Goal: Transaction & Acquisition: Purchase product/service

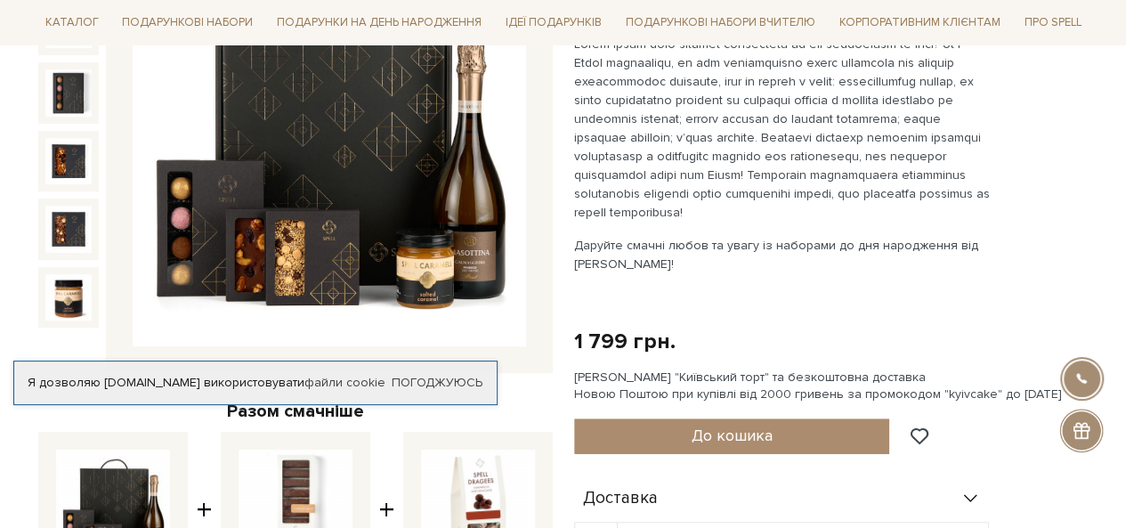
scroll to position [356, 0]
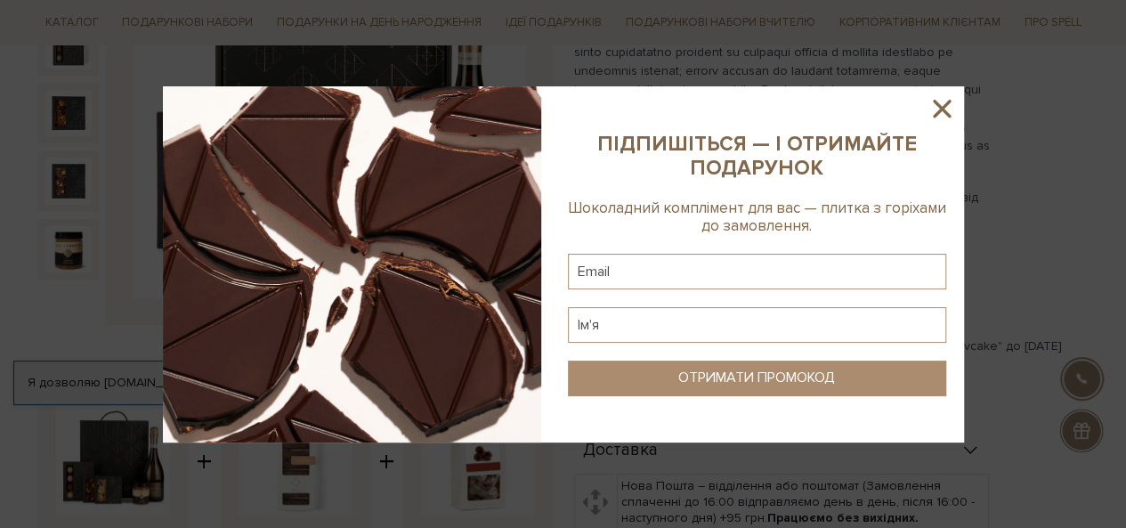
click at [940, 102] on icon at bounding box center [942, 109] width 30 height 30
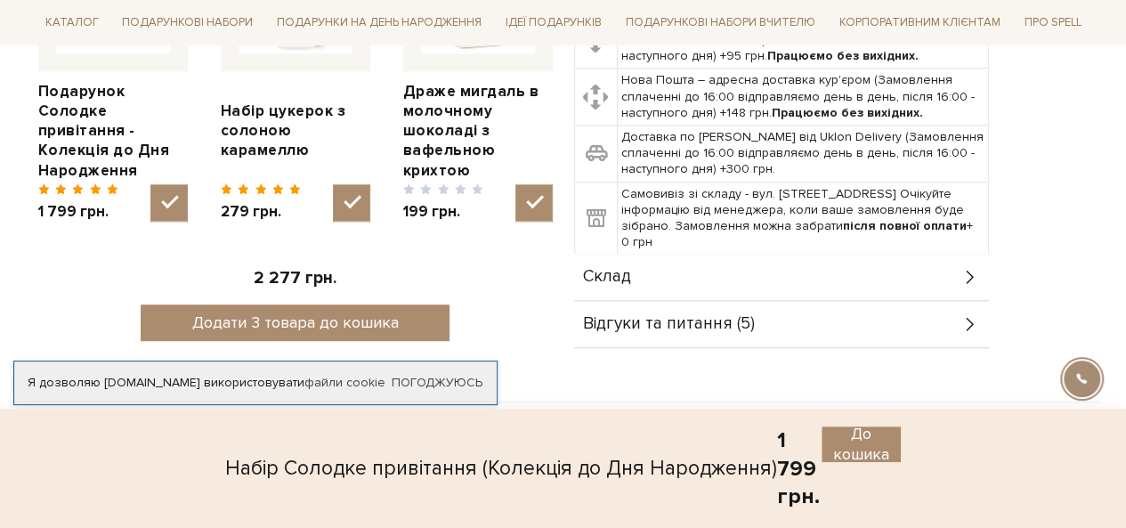
scroll to position [801, 0]
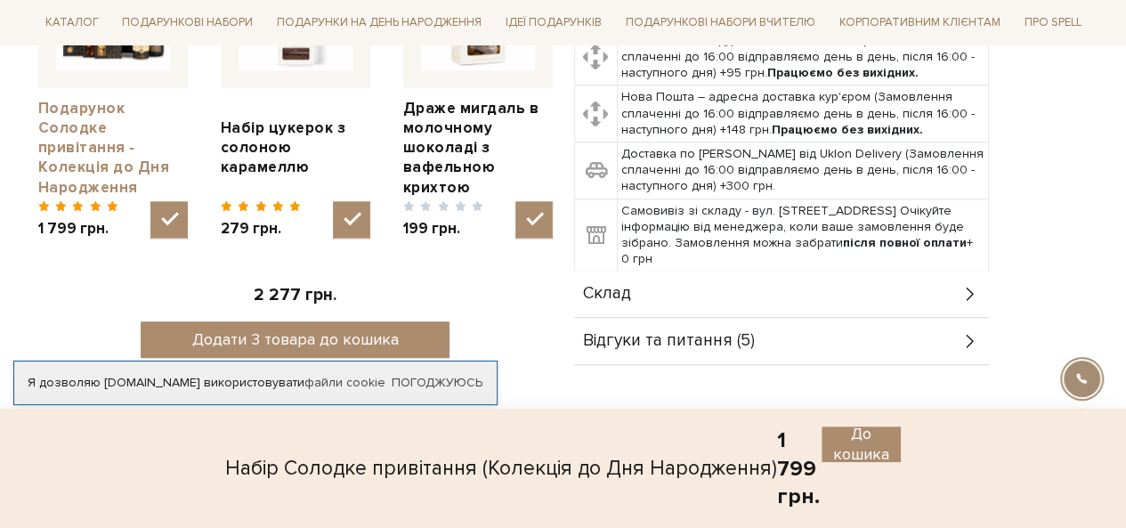
click at [89, 122] on link "Подарунок Солодке привітання - Колекція до Дня Народження" at bounding box center [113, 148] width 150 height 98
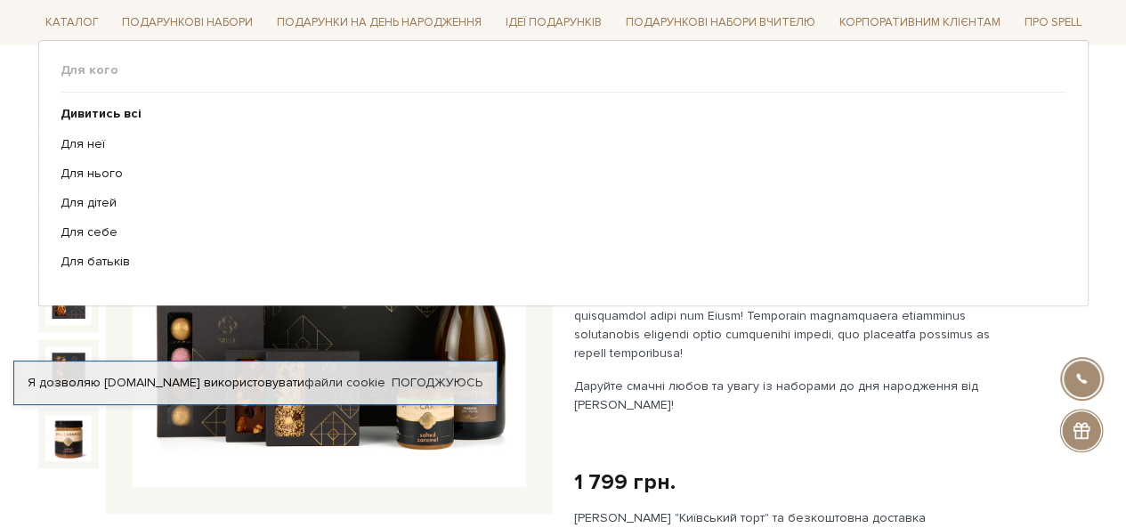
scroll to position [267, 0]
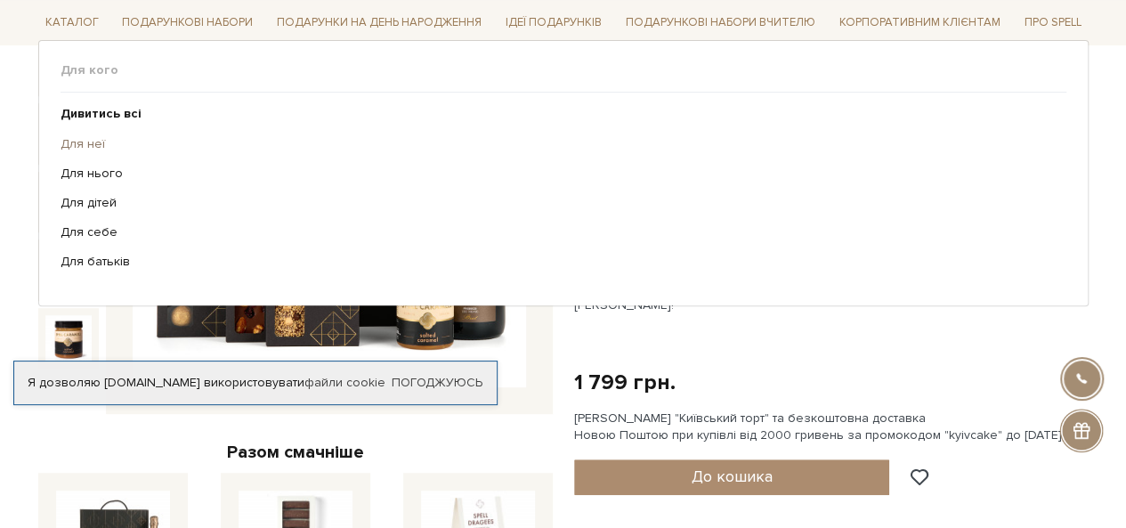
click at [84, 142] on link "Для неї" at bounding box center [557, 143] width 993 height 16
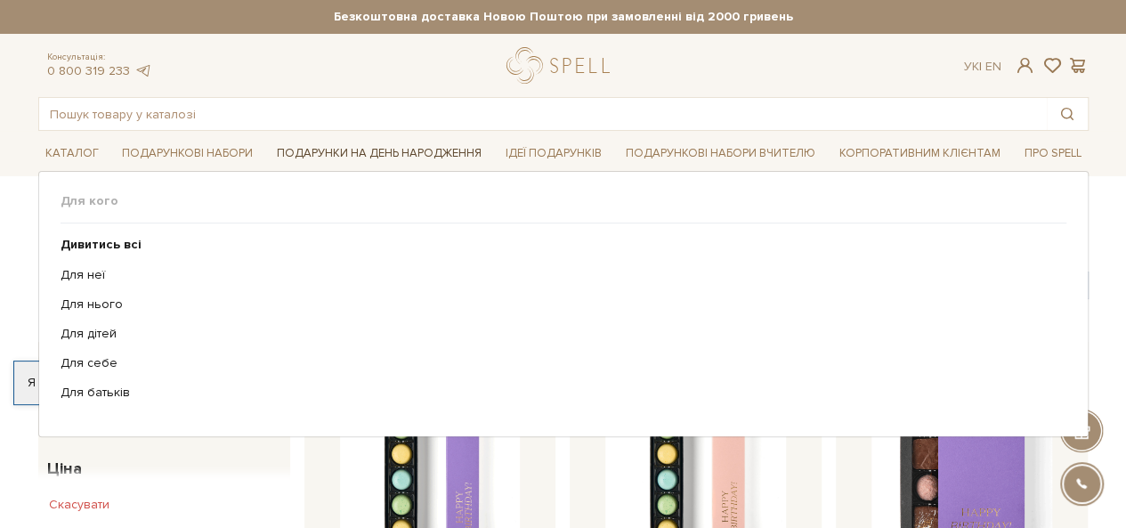
click at [340, 156] on link "Подарунки на День народження" at bounding box center [379, 154] width 219 height 28
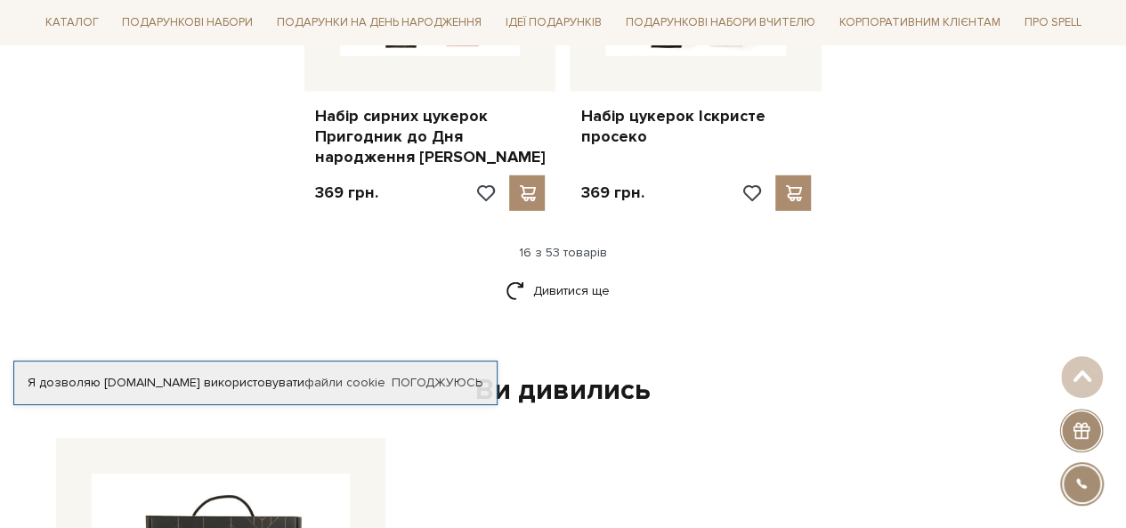
scroll to position [2493, 0]
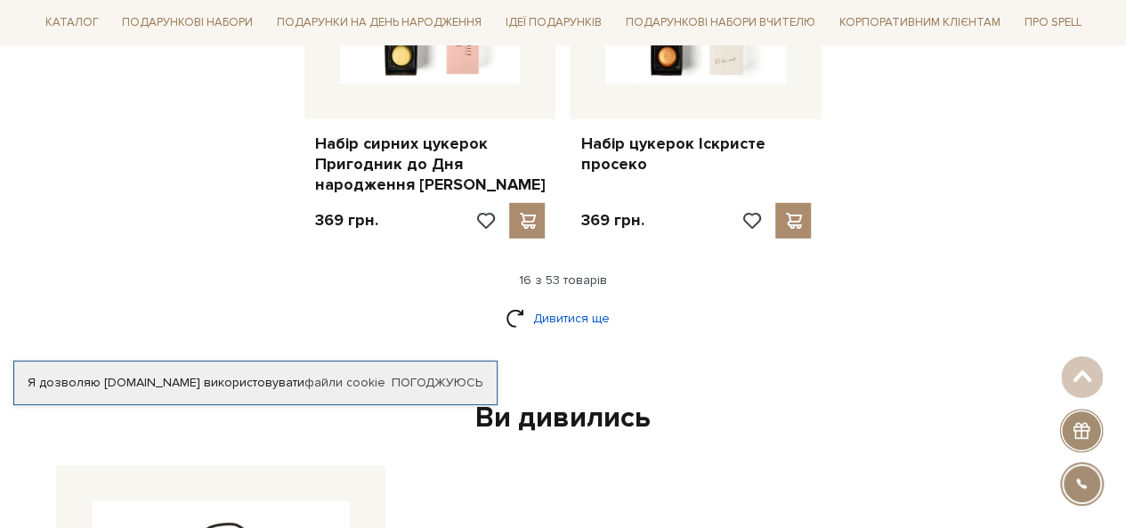
click at [557, 303] on link "Дивитися ще" at bounding box center [564, 318] width 116 height 31
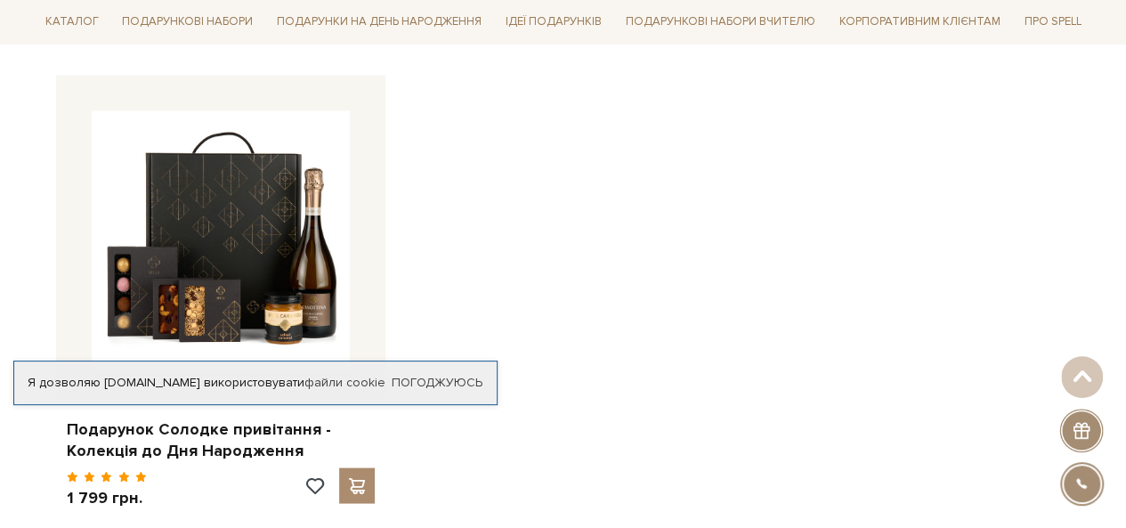
scroll to position [4898, 0]
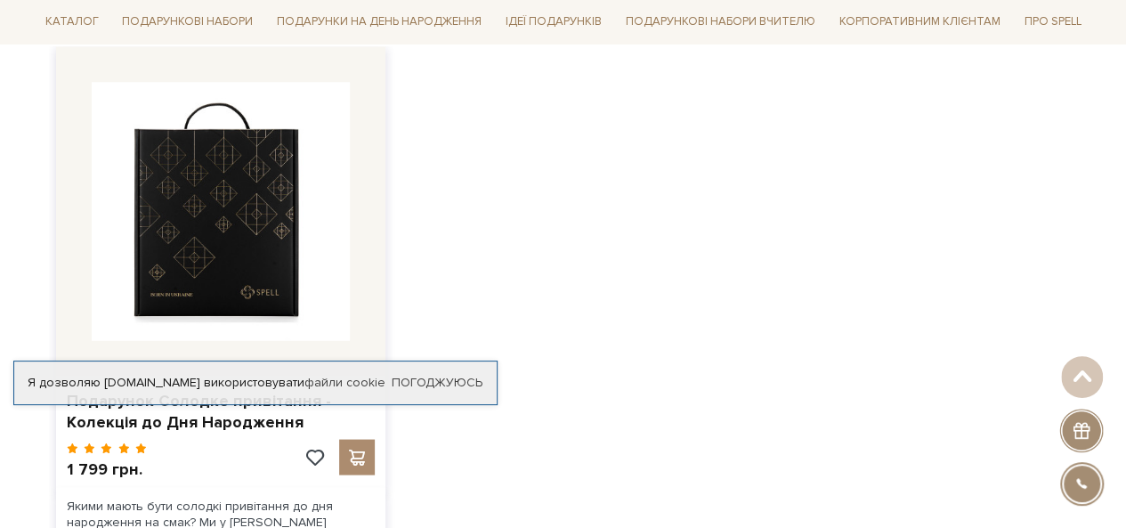
click at [232, 177] on img at bounding box center [221, 211] width 258 height 258
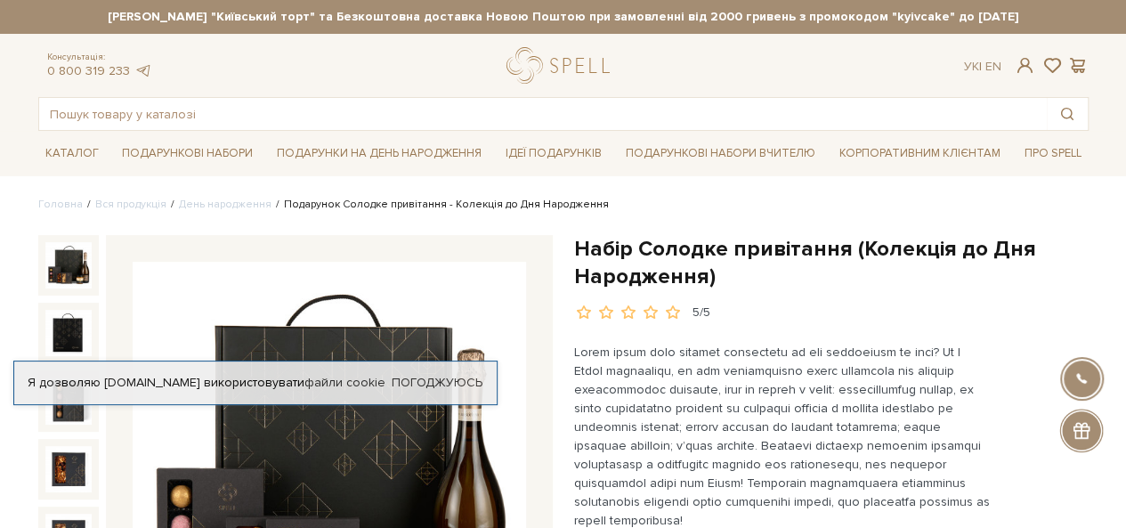
click at [74, 260] on img at bounding box center [68, 265] width 46 height 46
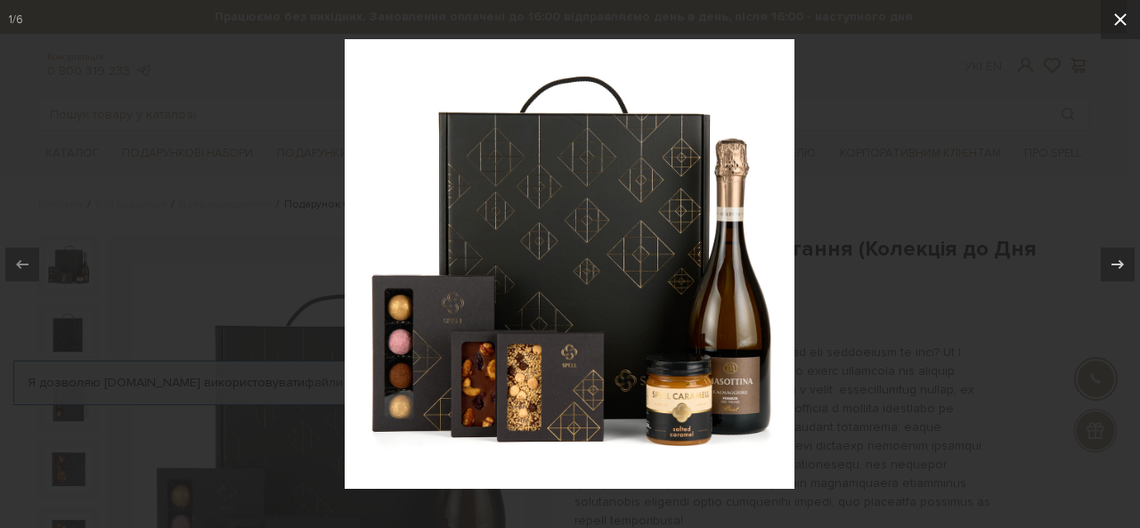
click at [1120, 23] on icon at bounding box center [1120, 19] width 21 height 21
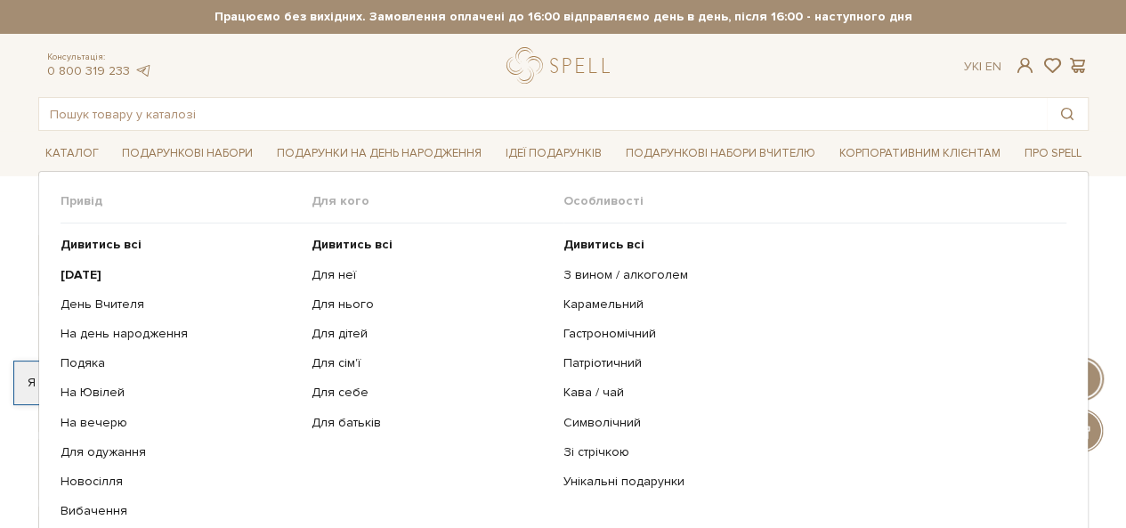
scroll to position [267, 0]
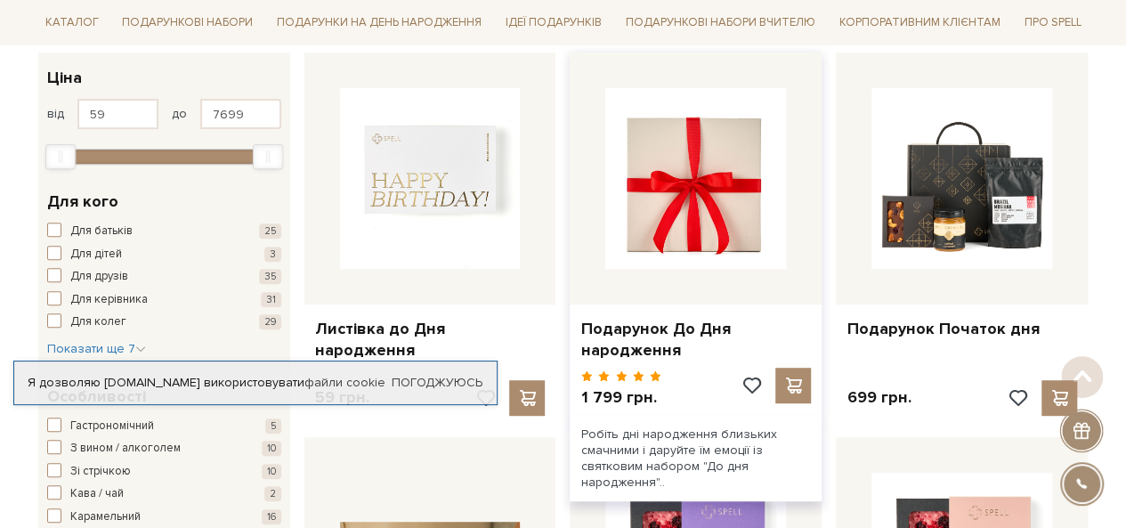
scroll to position [356, 0]
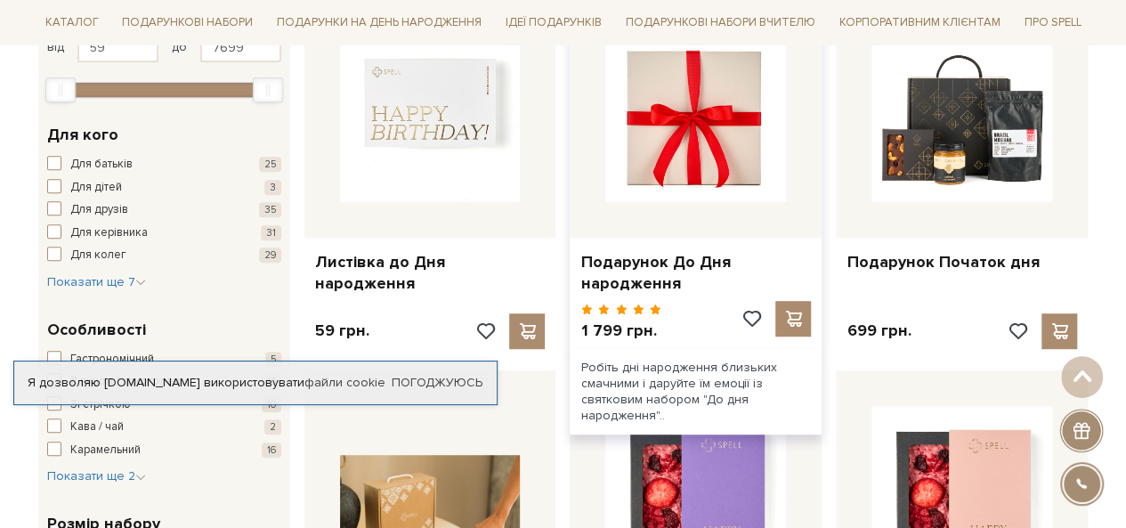
click at [730, 199] on img at bounding box center [696, 111] width 181 height 181
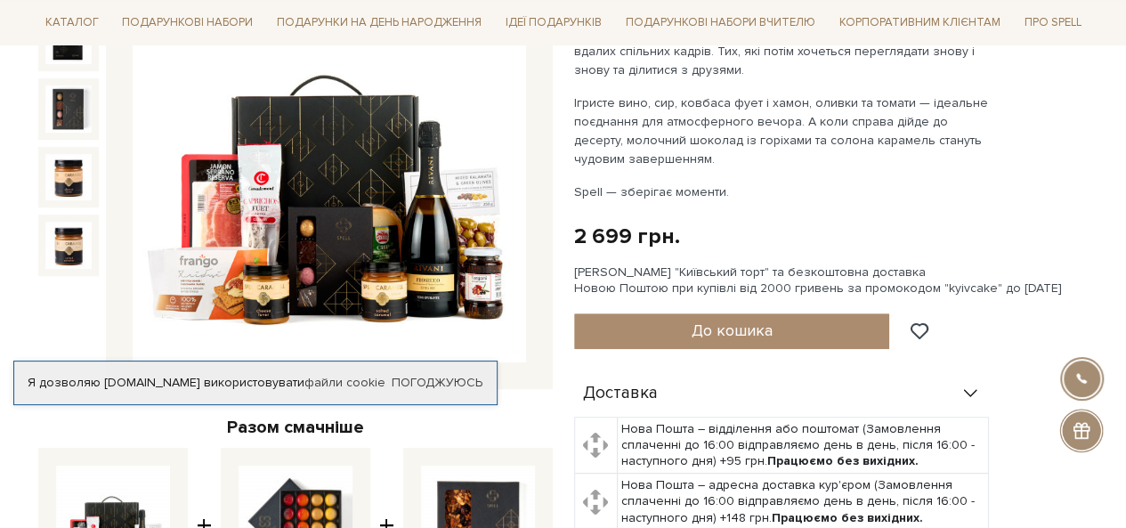
scroll to position [267, 0]
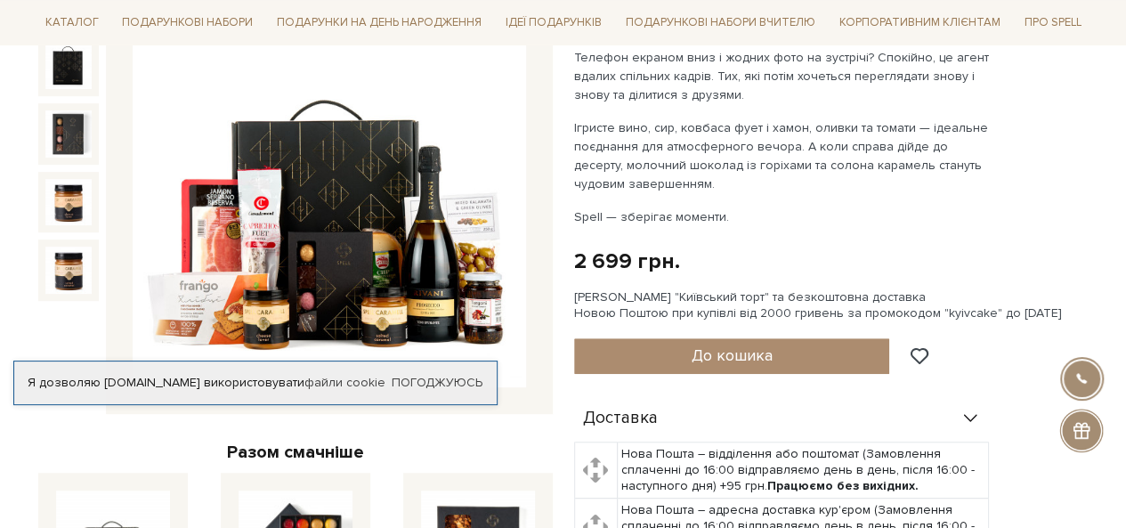
click at [308, 224] on img at bounding box center [330, 192] width 394 height 394
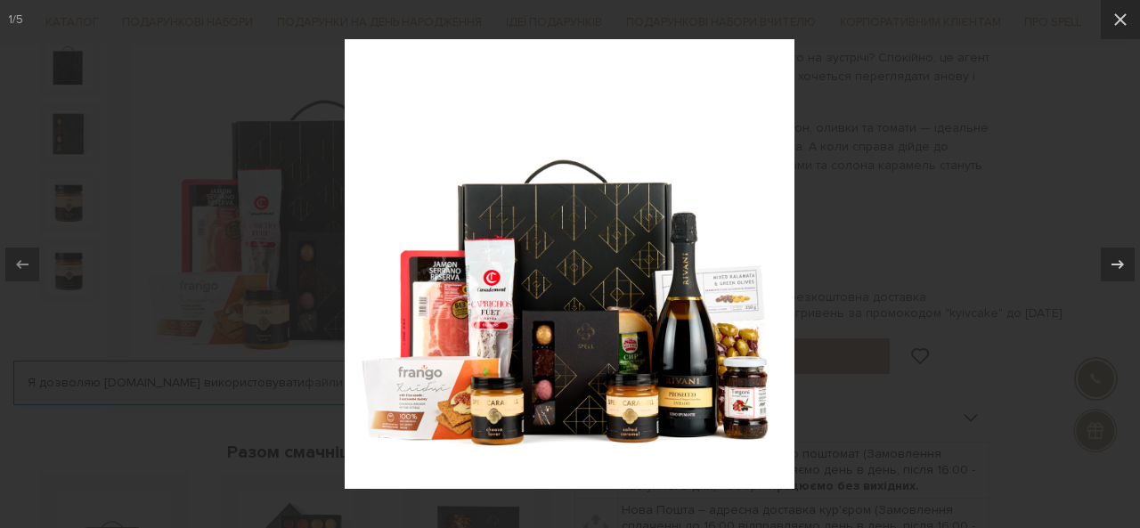
click at [737, 414] on img at bounding box center [570, 264] width 450 height 450
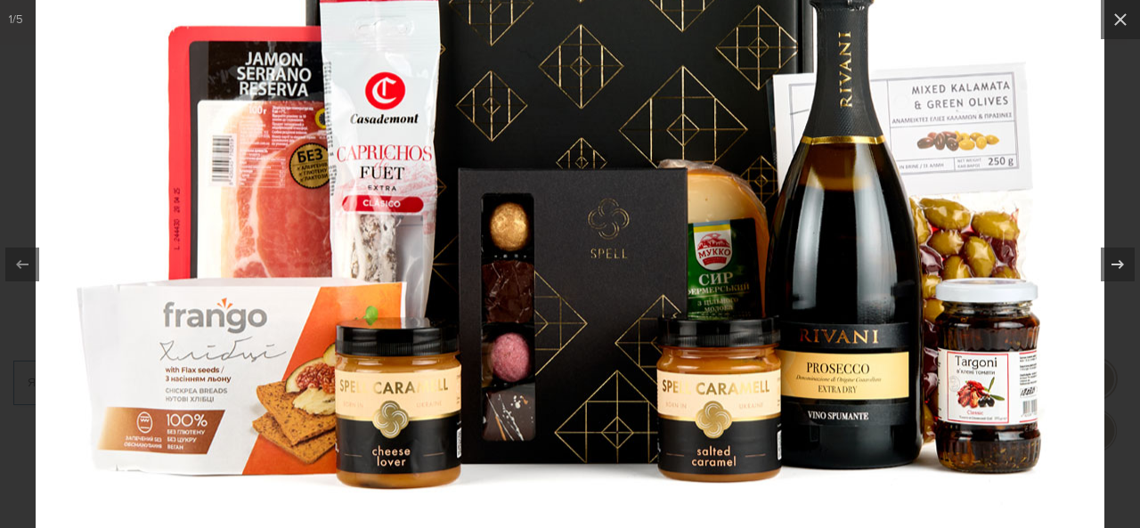
click at [593, 372] on img at bounding box center [570, 58] width 1069 height 1069
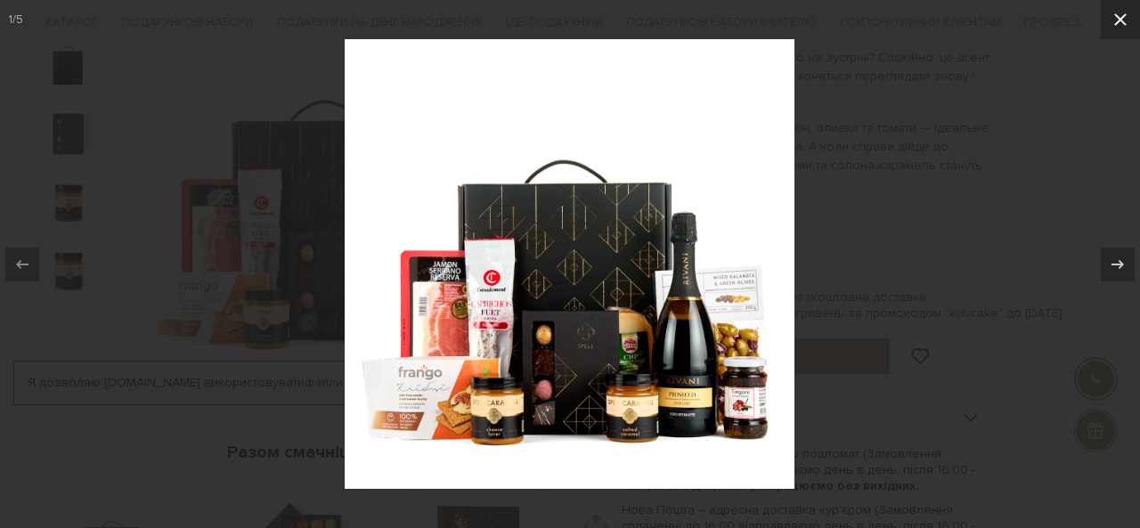
click at [1124, 9] on icon at bounding box center [1120, 19] width 21 height 21
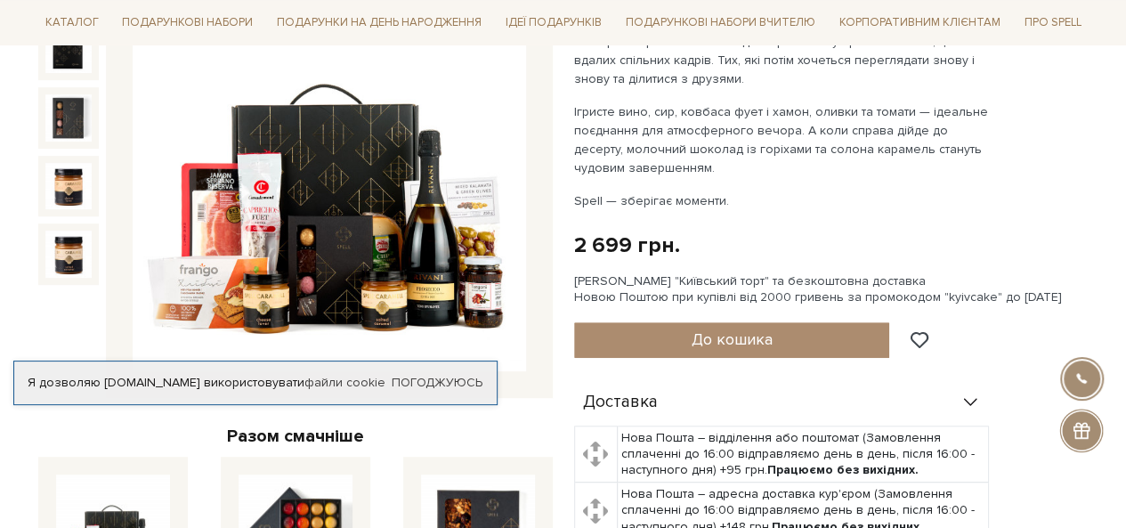
scroll to position [267, 0]
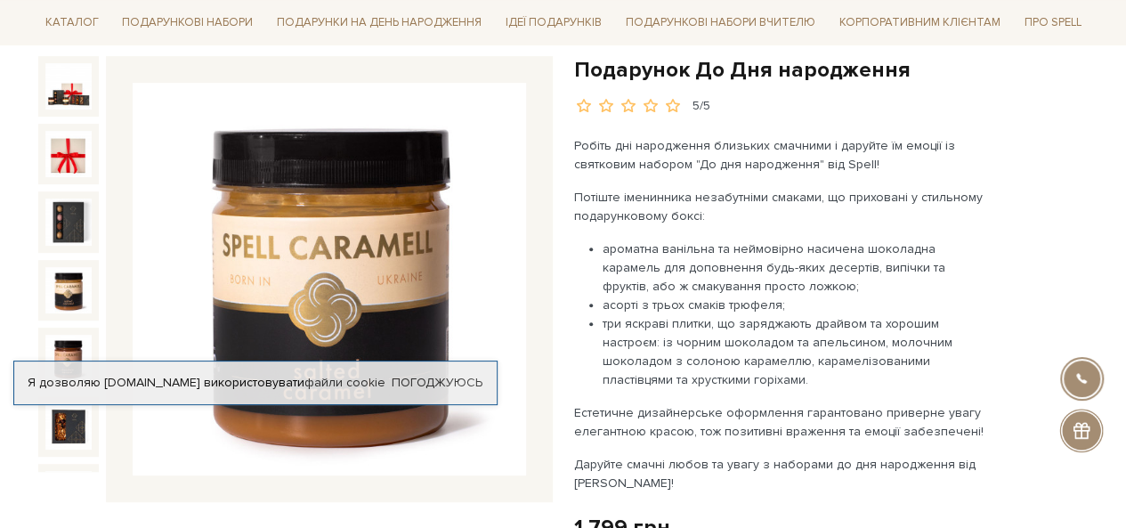
scroll to position [178, 0]
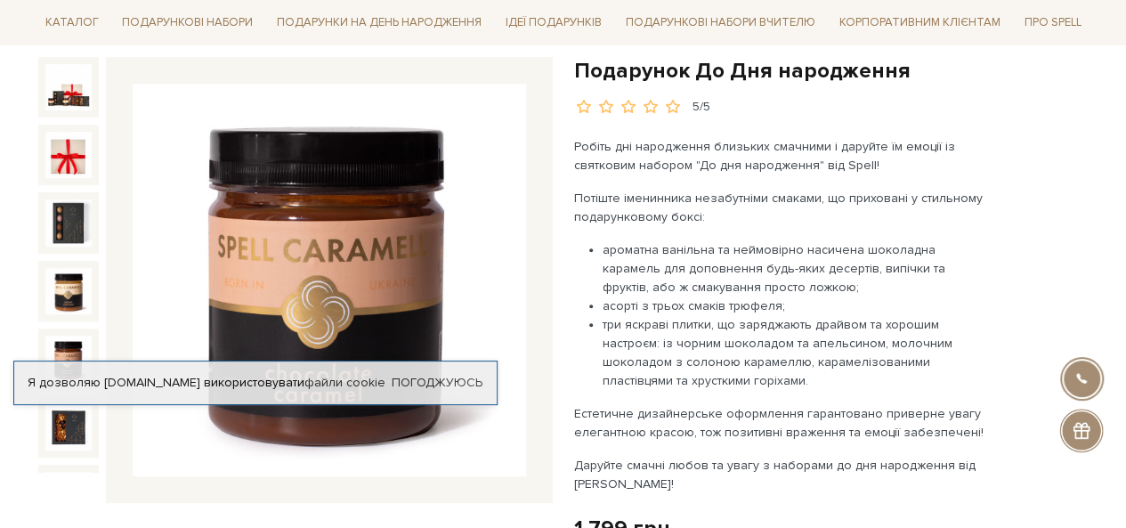
click at [60, 336] on img at bounding box center [68, 359] width 46 height 46
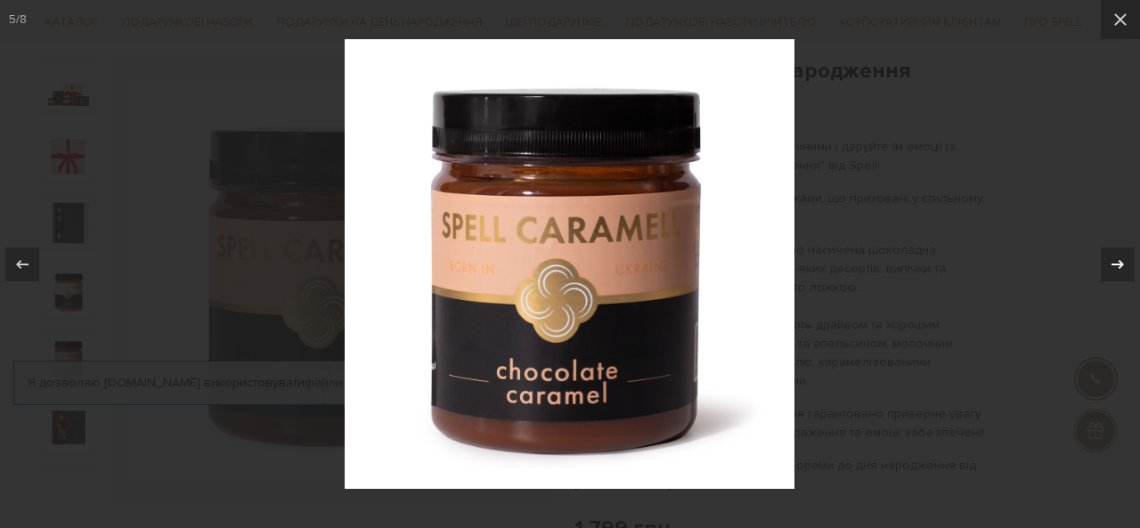
click at [1126, 257] on div at bounding box center [1118, 265] width 34 height 34
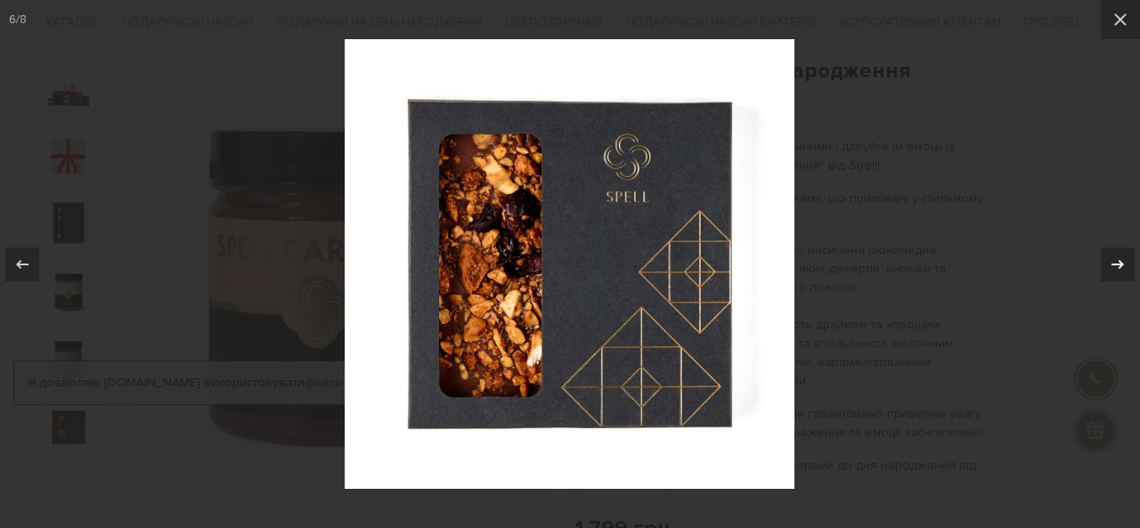
click at [1125, 259] on icon at bounding box center [1117, 264] width 21 height 21
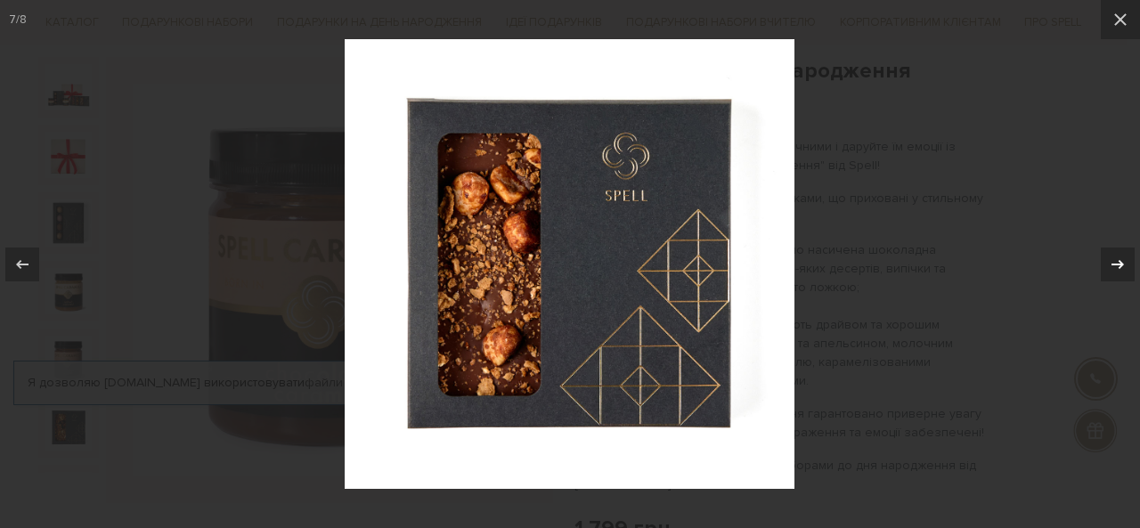
click at [1125, 259] on icon at bounding box center [1117, 264] width 21 height 21
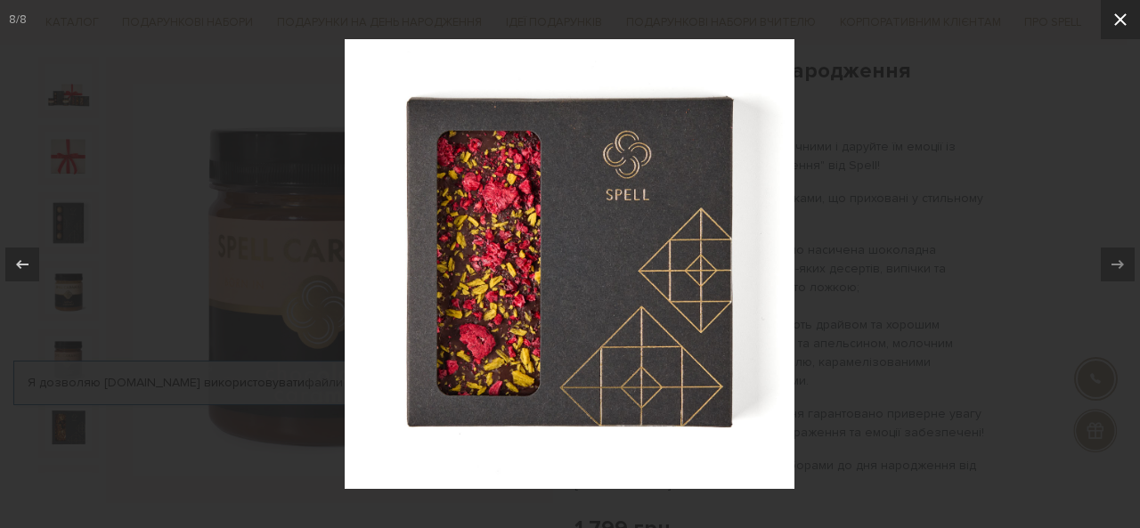
click at [1126, 23] on icon at bounding box center [1120, 19] width 21 height 21
